Goal: Check status: Check status

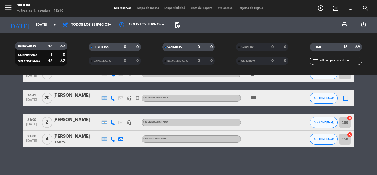
scroll to position [246, 0]
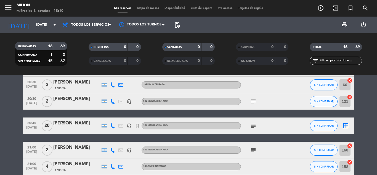
click at [255, 128] on icon "subject" at bounding box center [253, 125] width 7 height 7
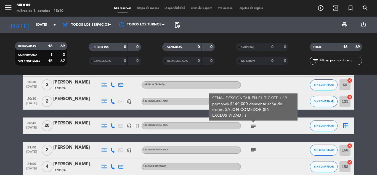
click at [255, 128] on icon "subject" at bounding box center [253, 125] width 7 height 7
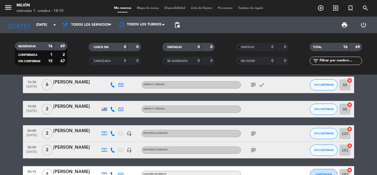
scroll to position [108, 0]
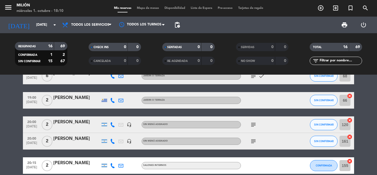
click at [255, 124] on icon "subject" at bounding box center [253, 124] width 7 height 7
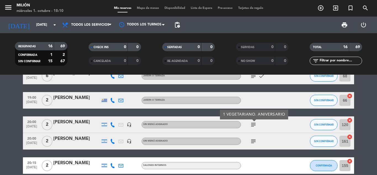
click at [255, 124] on icon "subject" at bounding box center [253, 124] width 7 height 7
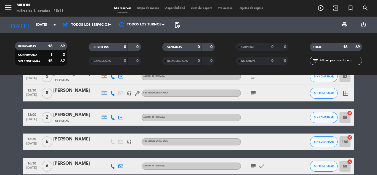
scroll to position [28, 0]
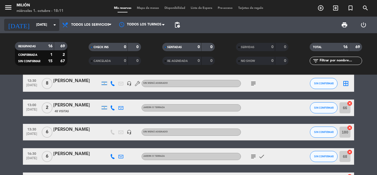
click at [36, 27] on input "[DATE]" at bounding box center [56, 24] width 47 height 9
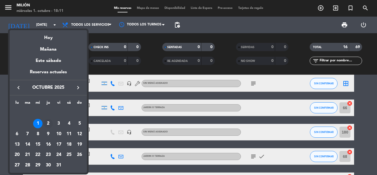
click at [47, 124] on div "2" at bounding box center [48, 123] width 9 height 9
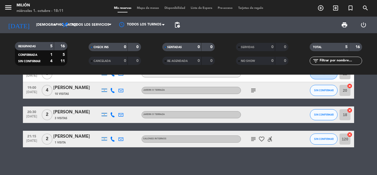
scroll to position [17, 0]
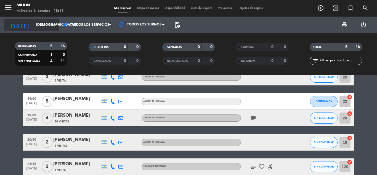
click at [41, 28] on input "[DEMOGRAPHIC_DATA][DATE]" at bounding box center [56, 24] width 47 height 9
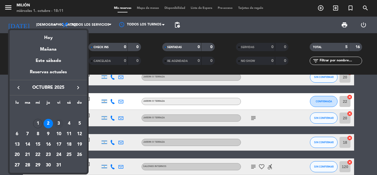
click at [59, 122] on div "3" at bounding box center [58, 123] width 9 height 9
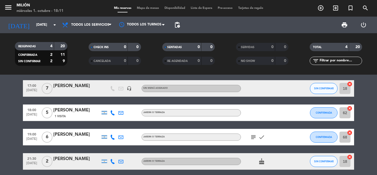
scroll to position [0, 0]
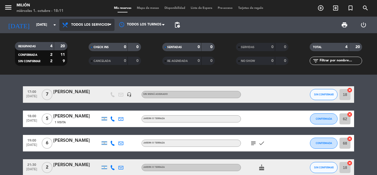
click at [81, 26] on span "Todos los servicios" at bounding box center [90, 25] width 38 height 4
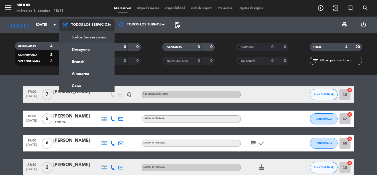
click at [88, 35] on div "menu Milión [DATE] 1. octubre - 18:11 Mis reservas Mapa de mesas Disponibilidad…" at bounding box center [188, 37] width 377 height 75
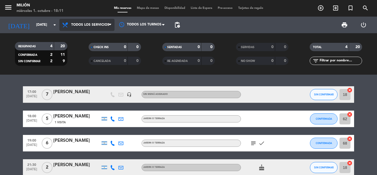
click at [92, 28] on span "Todos los servicios" at bounding box center [86, 25] width 55 height 12
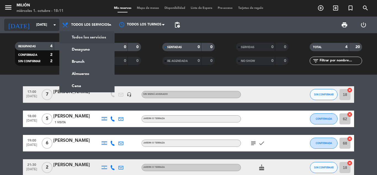
click at [49, 27] on input "[DATE]" at bounding box center [56, 24] width 47 height 9
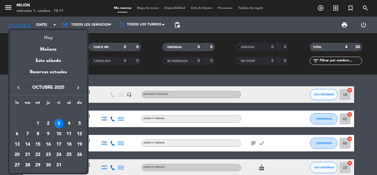
click at [50, 35] on div "Hoy" at bounding box center [48, 35] width 77 height 11
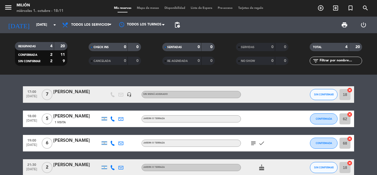
type input "[DATE]"
